Goal: Task Accomplishment & Management: Manage account settings

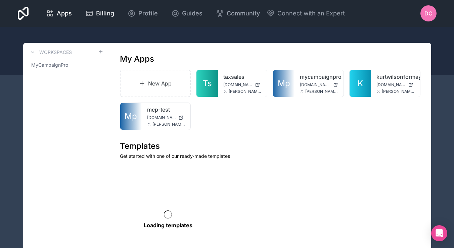
click at [114, 11] on span "Billing" at bounding box center [105, 13] width 18 height 9
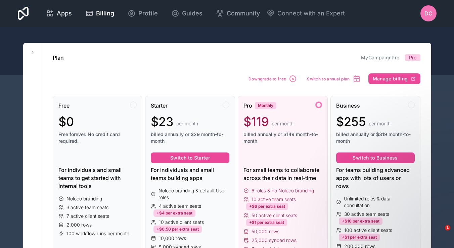
click at [72, 12] on div "Apps" at bounding box center [59, 13] width 26 height 9
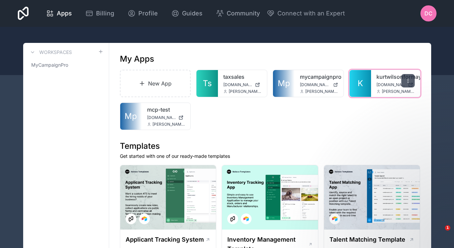
click at [406, 80] on icon at bounding box center [407, 80] width 5 height 5
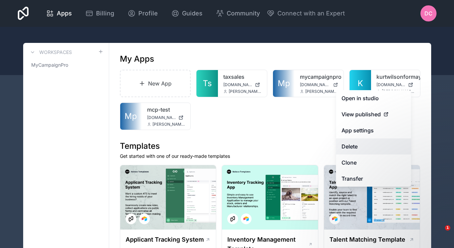
click at [379, 147] on button "Delete" at bounding box center [373, 147] width 75 height 16
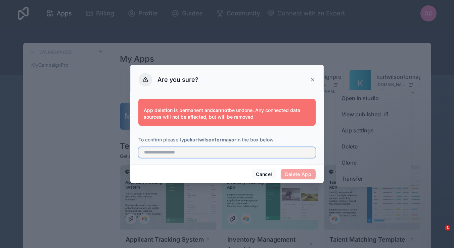
click at [266, 155] on input "text" at bounding box center [226, 152] width 177 height 11
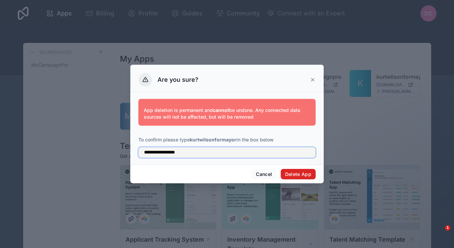
type input "**********"
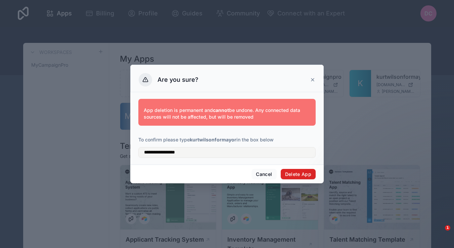
click at [312, 172] on button "Delete App" at bounding box center [298, 174] width 35 height 11
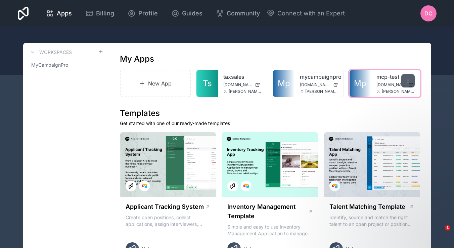
click at [408, 82] on icon at bounding box center [407, 80] width 5 height 5
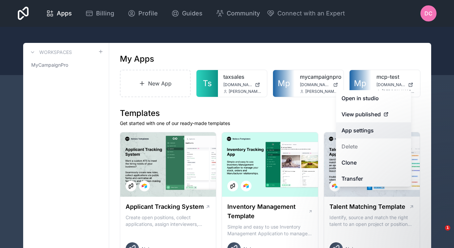
click at [375, 130] on link "App settings" at bounding box center [373, 131] width 75 height 16
